Goal: Navigation & Orientation: Find specific page/section

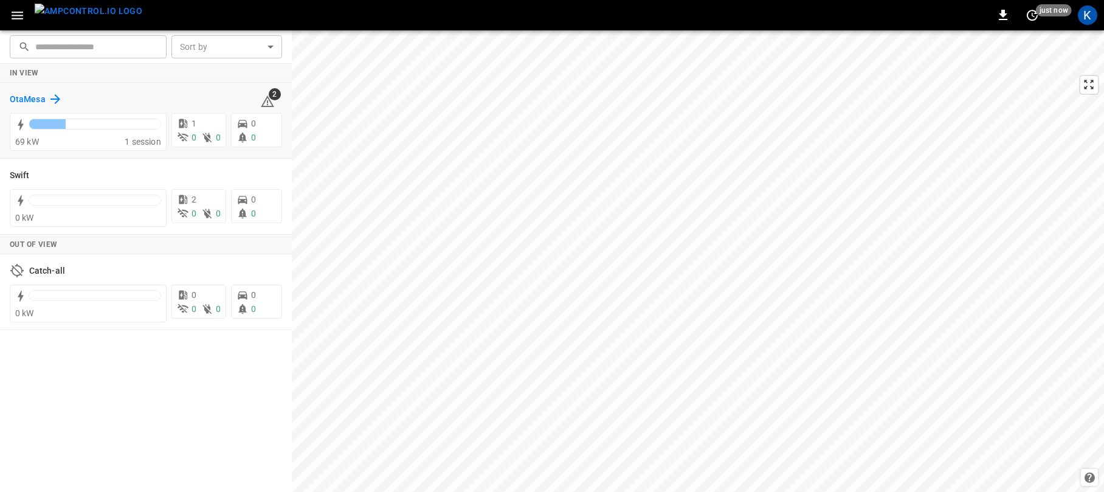
click at [33, 97] on h6 "OtaMesa" at bounding box center [28, 99] width 36 height 13
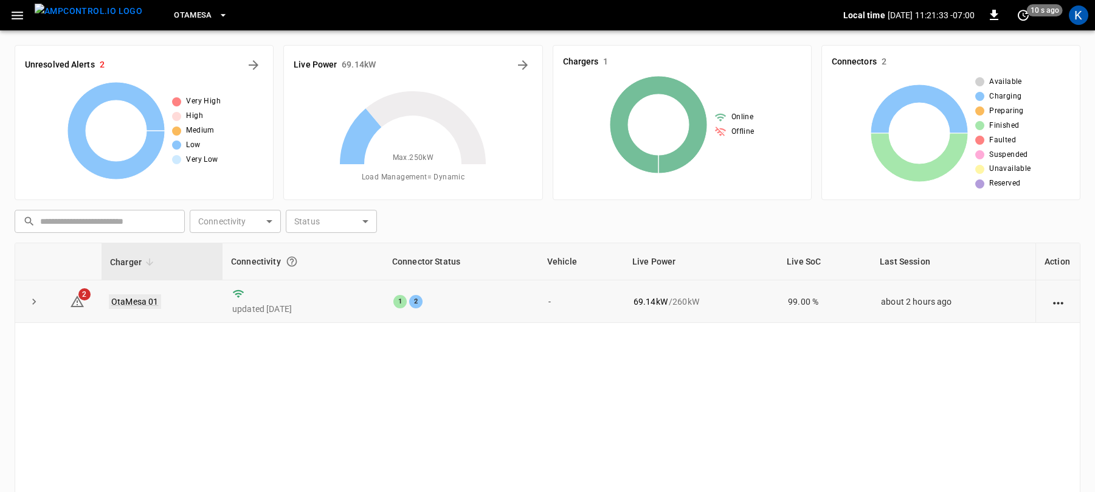
click at [131, 303] on link "OtaMesa 01" at bounding box center [135, 301] width 52 height 15
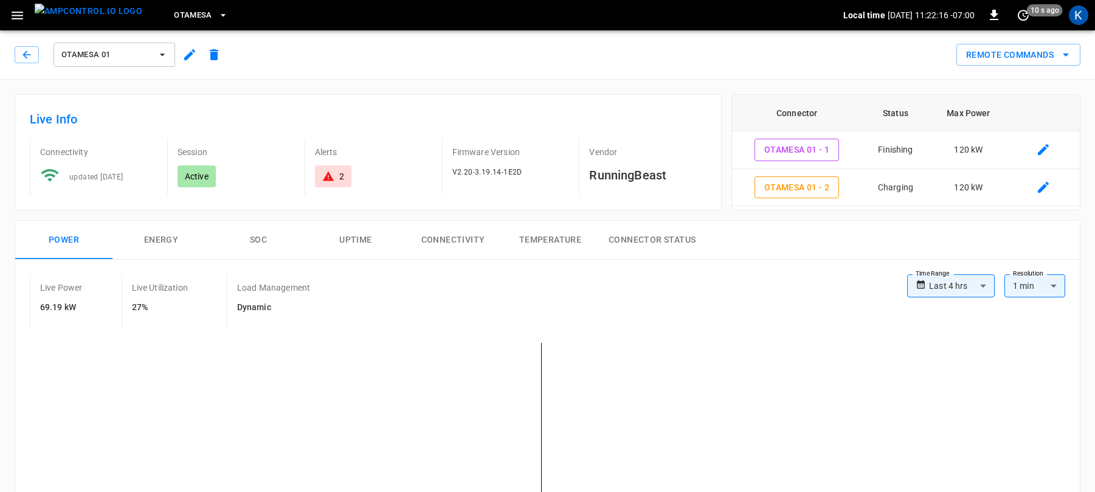
click at [310, 46] on div "Remote Commands" at bounding box center [653, 50] width 854 height 32
click at [174, 14] on span "OtaMesa" at bounding box center [193, 16] width 38 height 14
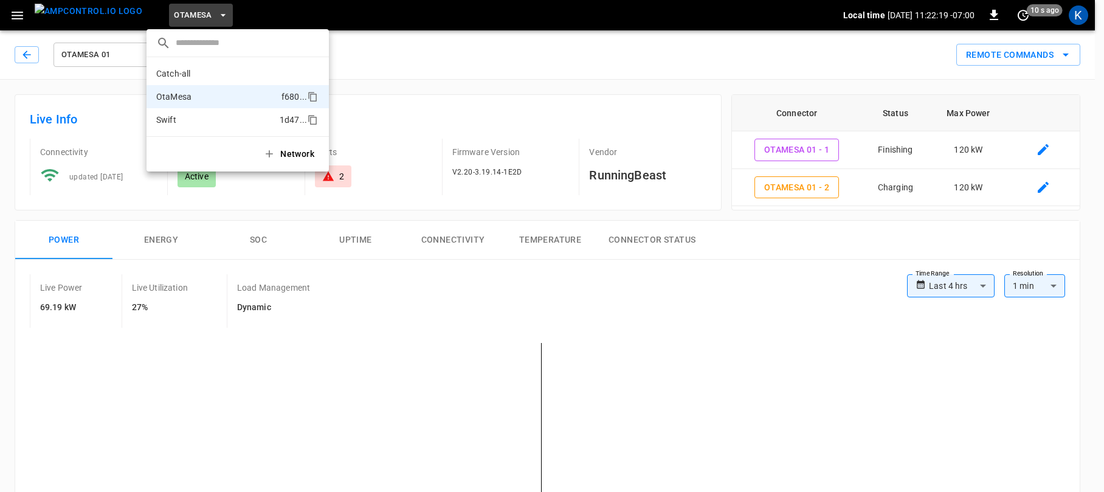
click at [181, 119] on p "Swift" at bounding box center [215, 120] width 119 height 12
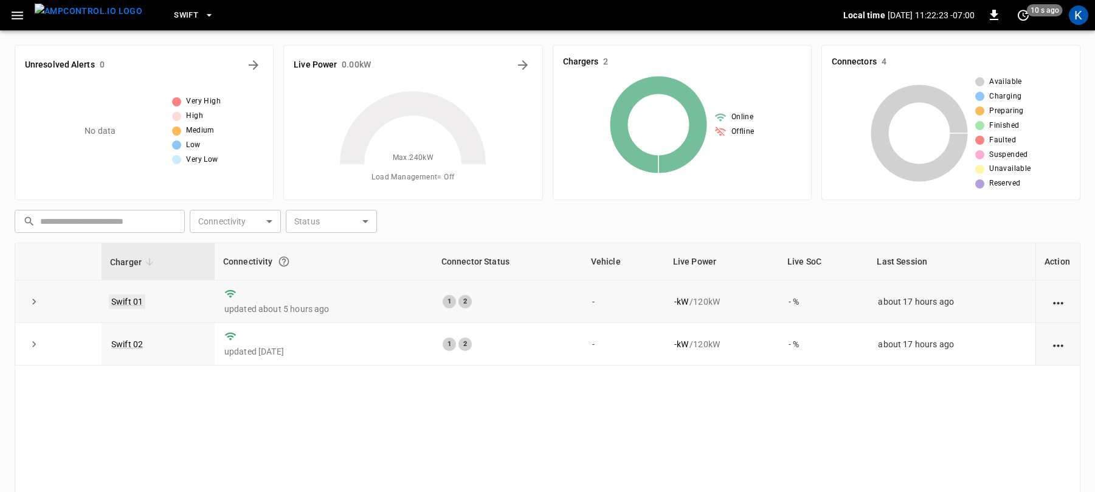
click at [125, 301] on link "Swift 01" at bounding box center [127, 301] width 36 height 15
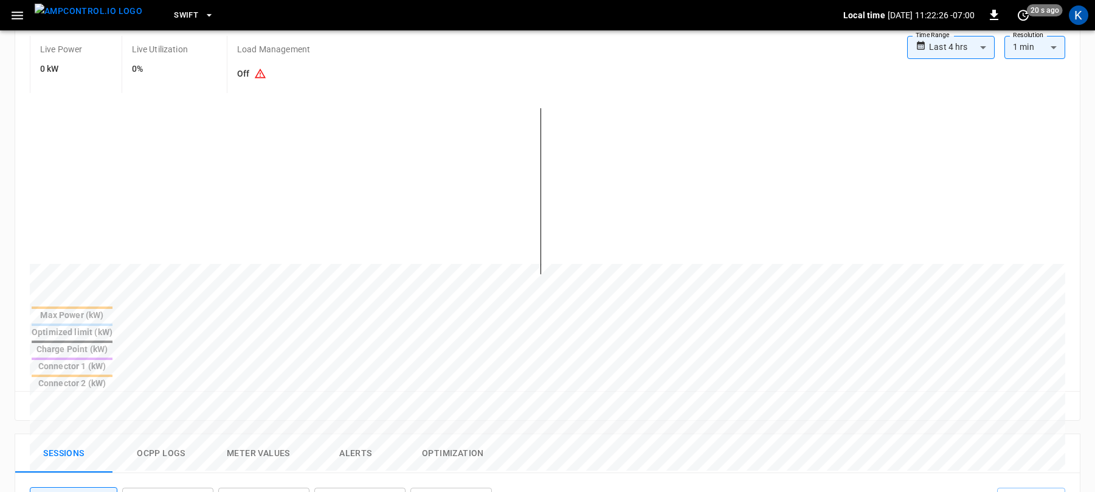
scroll to position [199, 0]
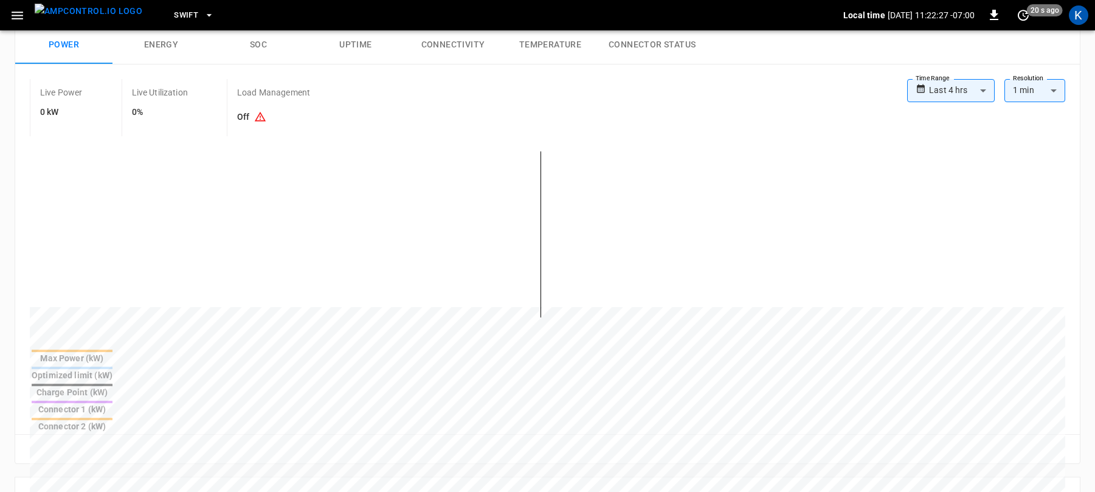
click at [954, 89] on body "**********" at bounding box center [547, 381] width 1095 height 1160
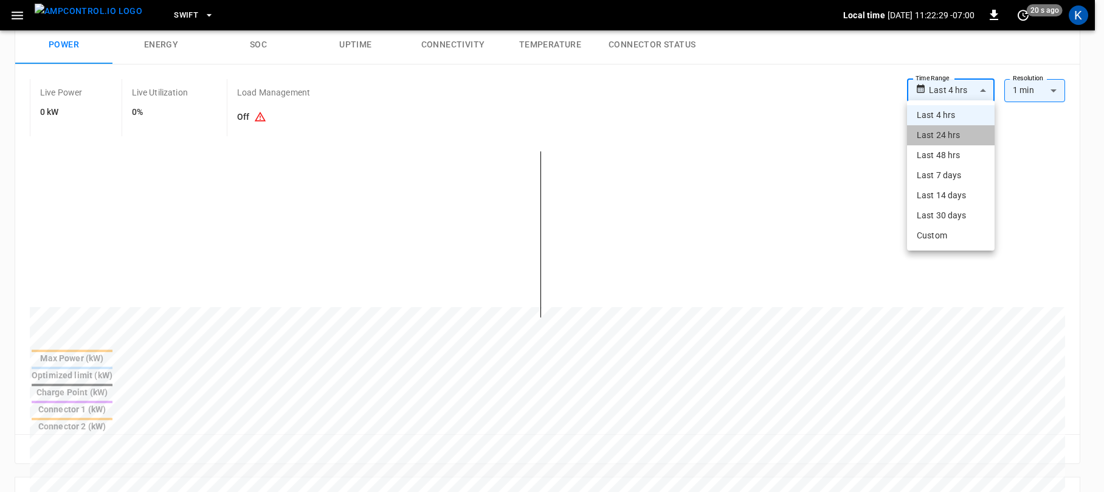
click at [928, 133] on li "Last 24 hrs" at bounding box center [951, 135] width 88 height 20
type input "**********"
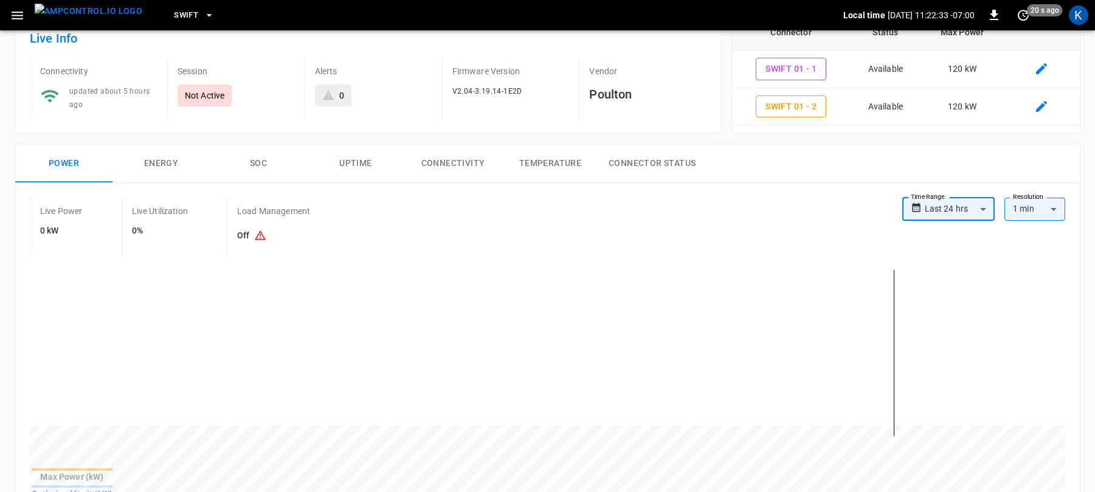
scroll to position [0, 0]
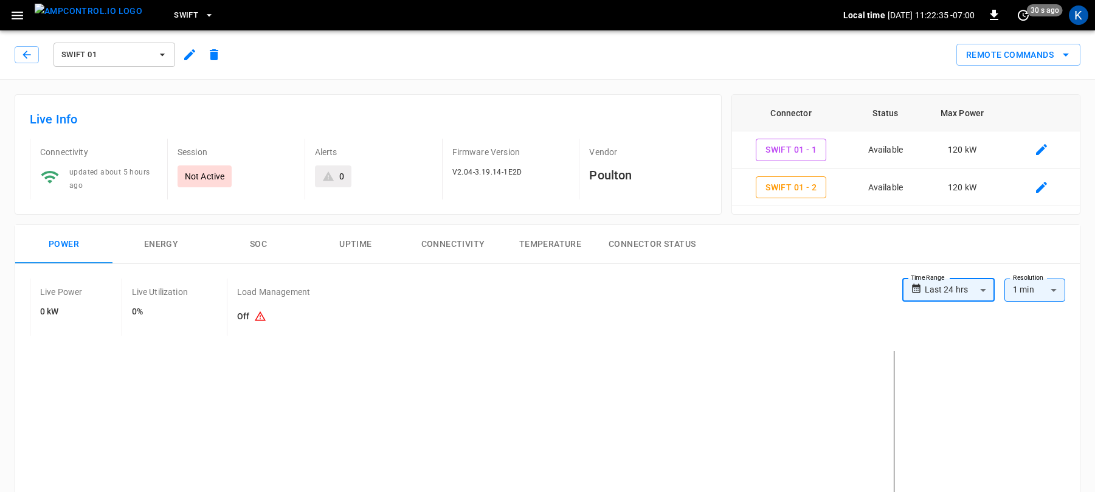
click at [98, 49] on span "Swift 01" at bounding box center [106, 55] width 90 height 14
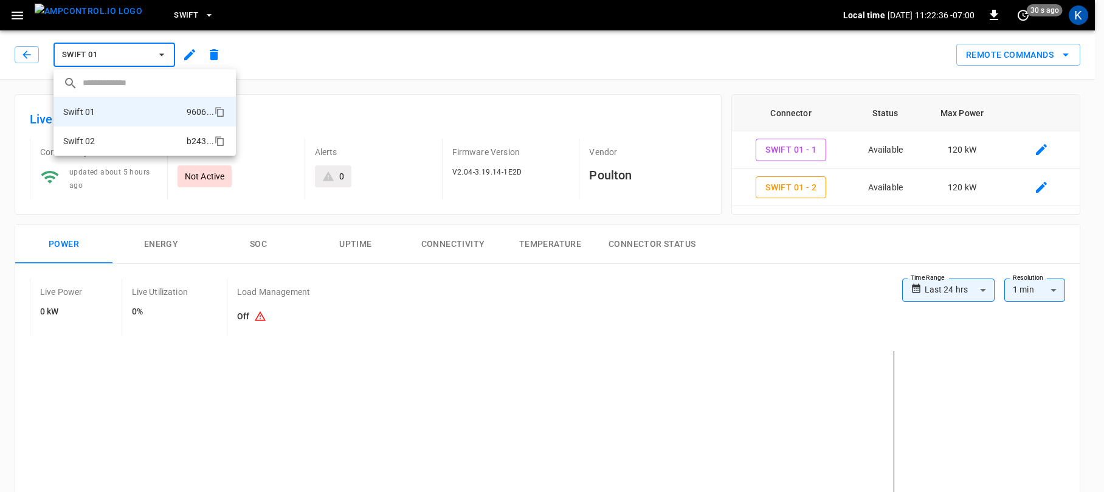
click at [100, 142] on li "Swift 02 b243 ..." at bounding box center [145, 140] width 182 height 29
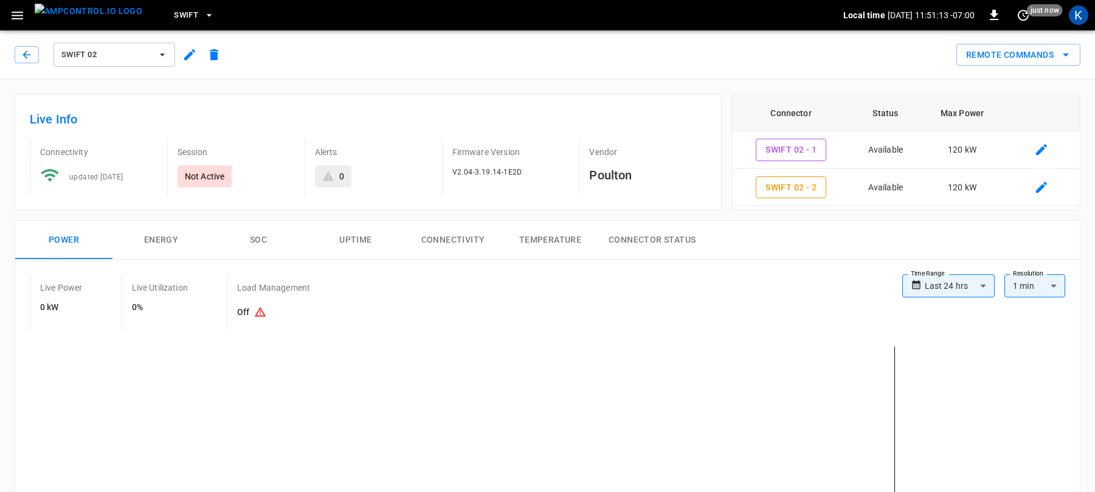
click at [174, 15] on span "Swift" at bounding box center [186, 16] width 24 height 14
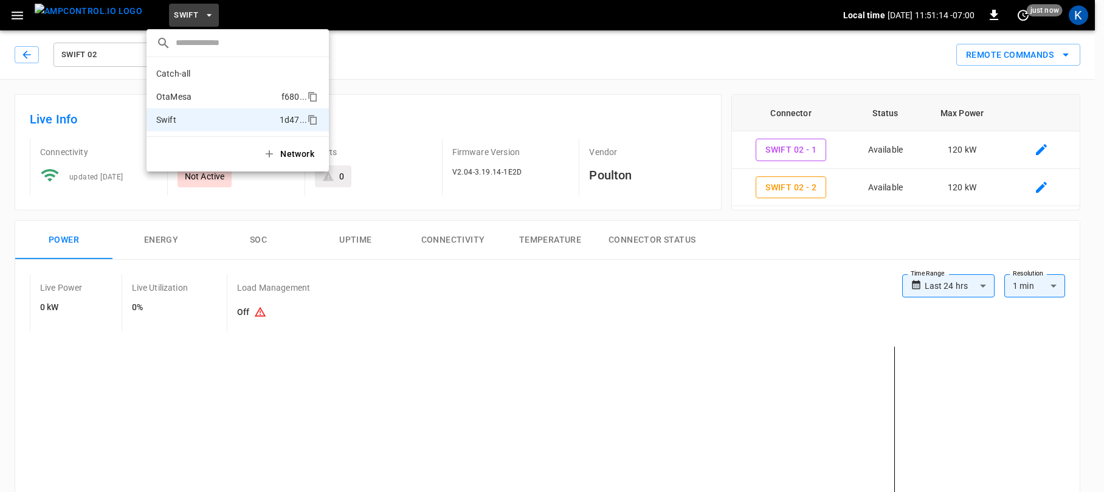
click at [195, 95] on p "OtaMesa" at bounding box center [216, 97] width 120 height 12
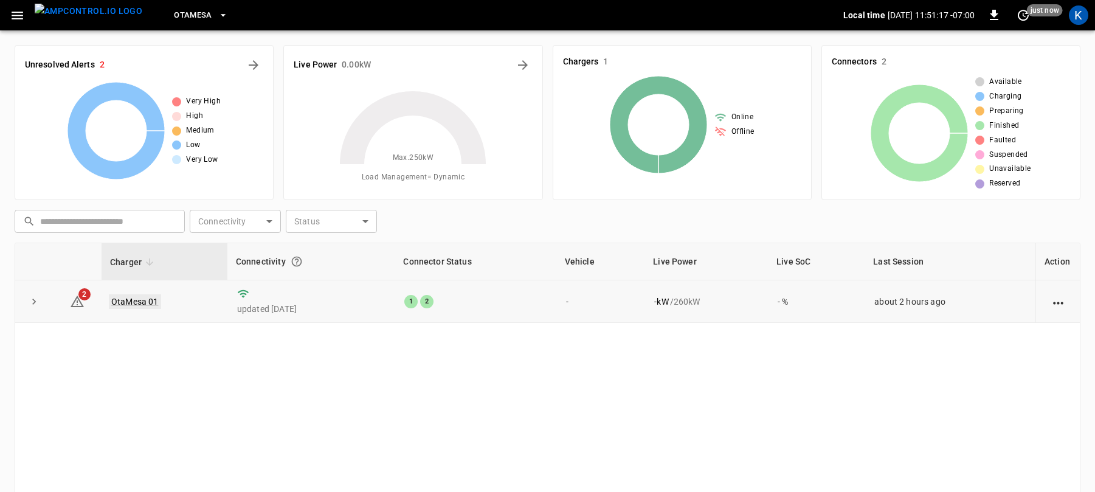
click at [137, 300] on link "OtaMesa 01" at bounding box center [135, 301] width 52 height 15
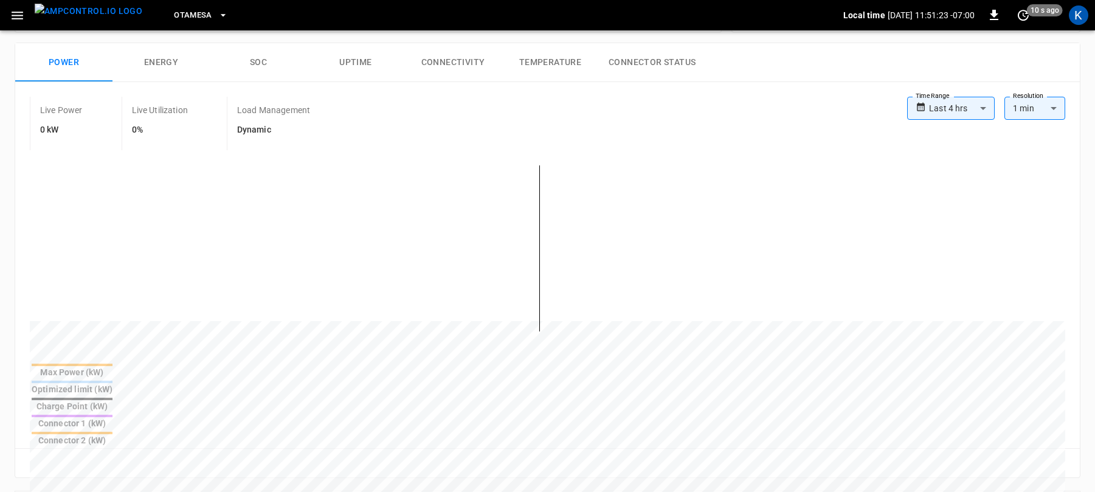
scroll to position [394, 0]
